Goal: Ask a question

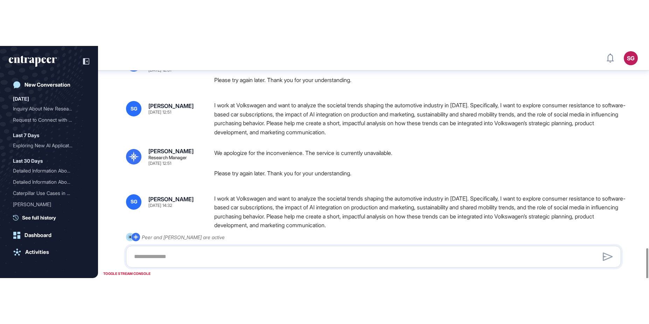
scroll to position [324, 649]
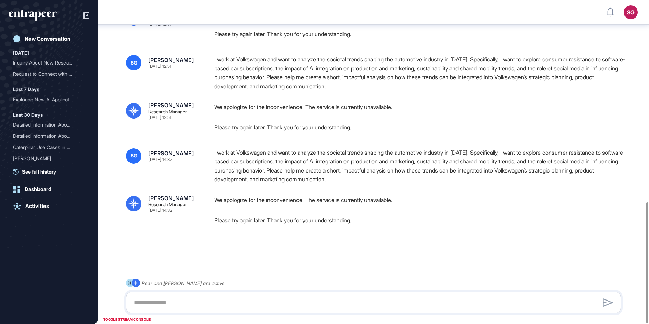
click at [490, 156] on div "I work at Volkswagen and want to analyze the societal trends shaping the automo…" at bounding box center [420, 166] width 413 height 36
